Goal: Information Seeking & Learning: Learn about a topic

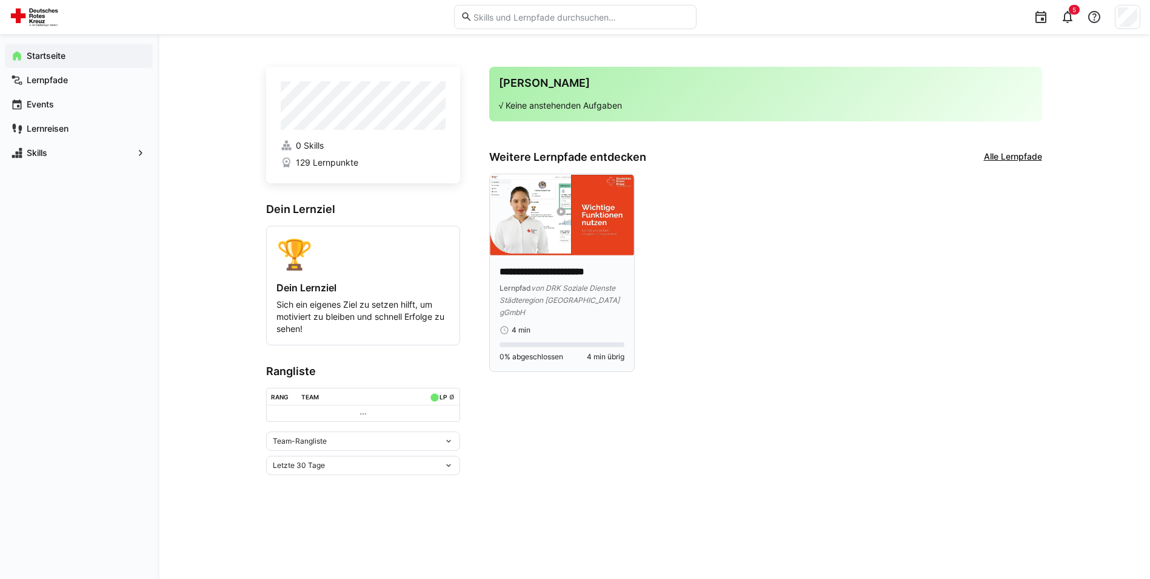
click at [551, 269] on p "**********" at bounding box center [562, 272] width 125 height 14
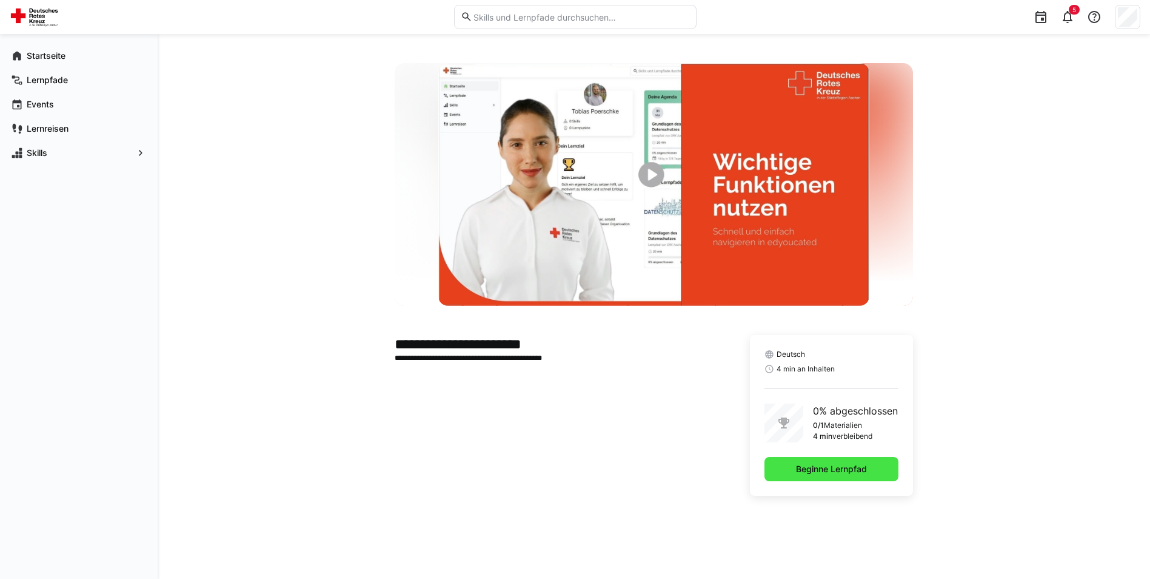
click at [826, 463] on span "Beginne Lernpfad" at bounding box center [831, 469] width 75 height 12
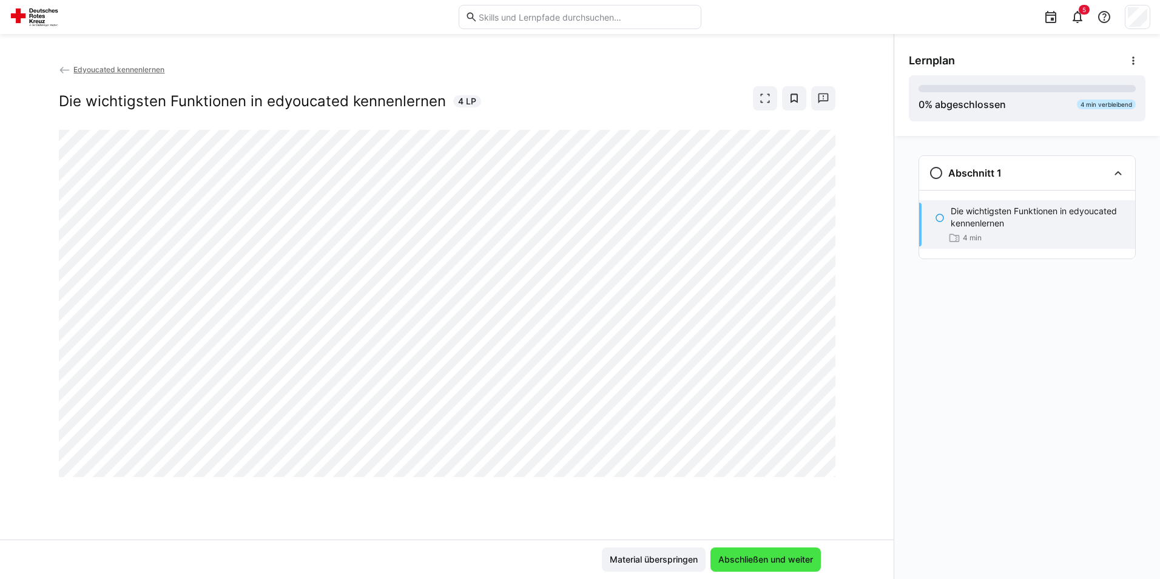
click at [748, 551] on span "Abschließen und weiter" at bounding box center [765, 559] width 110 height 24
